Goal: Browse casually

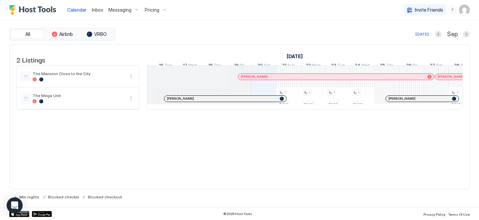
click at [292, 80] on div at bounding box center [291, 76] width 5 height 5
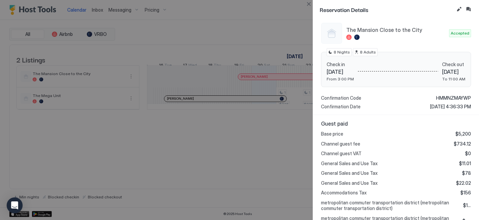
scroll to position [177, 0]
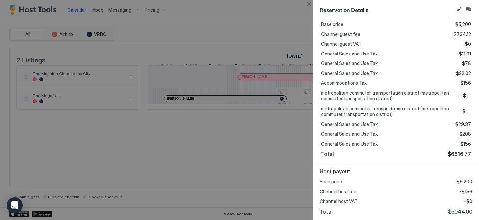
click at [310, 179] on div at bounding box center [239, 110] width 479 height 220
click at [309, 6] on button "Close" at bounding box center [309, 4] width 8 height 8
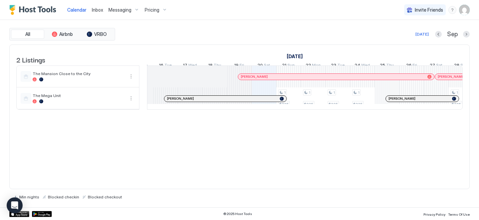
scroll to position [0, 215]
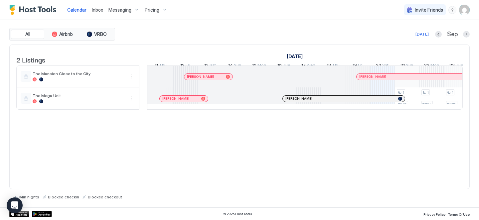
click at [222, 80] on div "[PERSON_NAME]" at bounding box center [208, 77] width 48 height 6
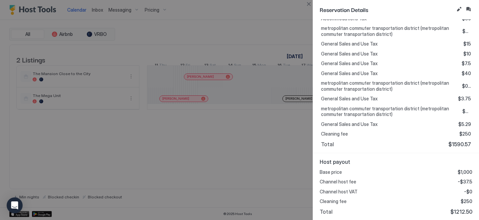
click at [287, 161] on div at bounding box center [239, 110] width 479 height 220
click at [308, 5] on button "Close" at bounding box center [309, 4] width 8 height 8
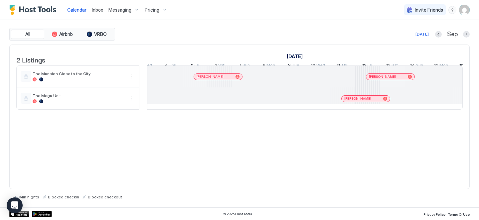
click at [226, 80] on div at bounding box center [225, 76] width 5 height 5
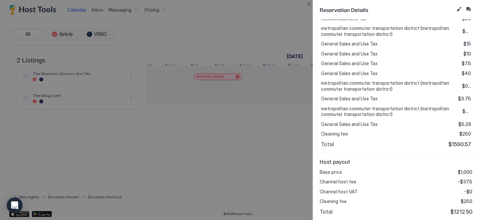
click at [306, 173] on div at bounding box center [239, 110] width 479 height 220
click at [307, 4] on button "Close" at bounding box center [309, 4] width 8 height 8
